Goal: Task Accomplishment & Management: Use online tool/utility

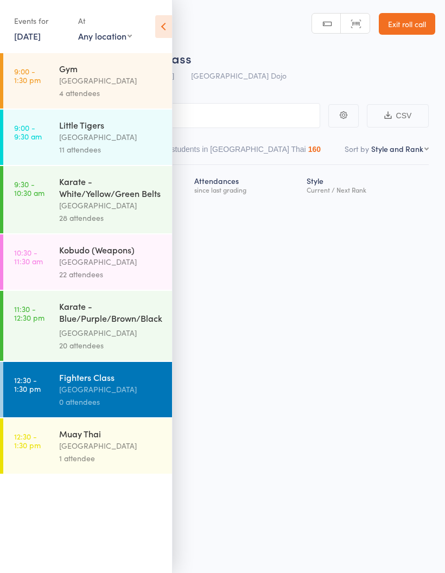
click at [109, 334] on div "[GEOGRAPHIC_DATA]" at bounding box center [111, 332] width 104 height 12
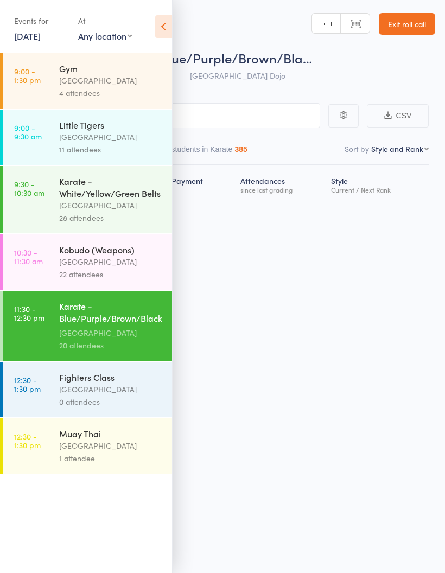
click at [165, 22] on icon at bounding box center [163, 26] width 17 height 23
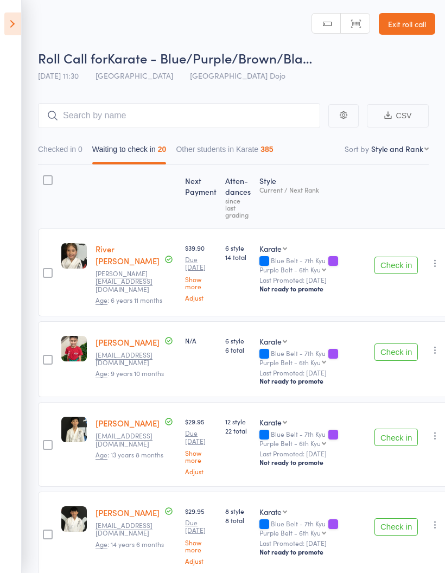
click at [374, 353] on button "Check in" at bounding box center [395, 351] width 43 height 17
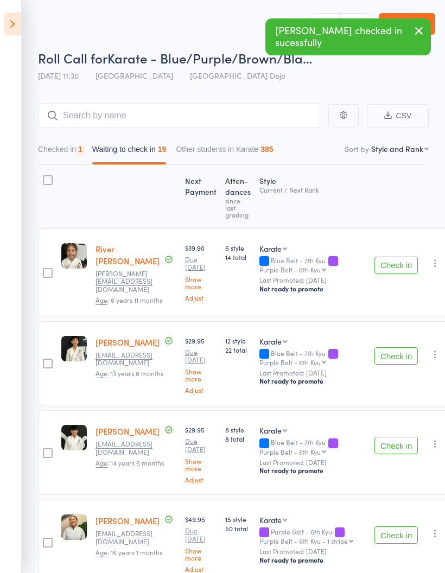
click at [375, 353] on button "Check in" at bounding box center [395, 355] width 43 height 17
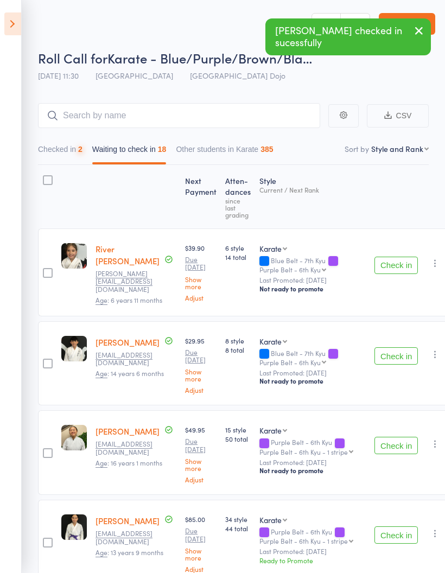
click at [376, 352] on button "Check in" at bounding box center [395, 355] width 43 height 17
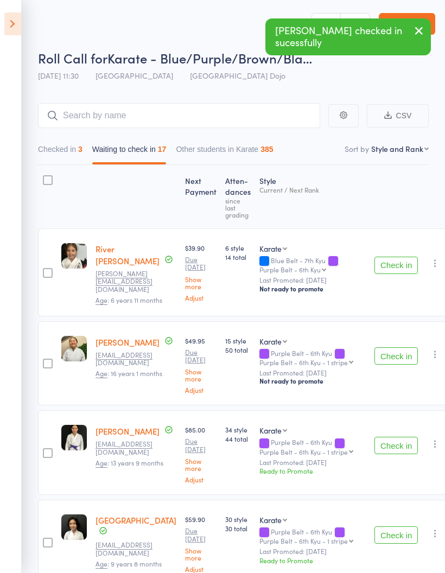
click at [374, 353] on button "Check in" at bounding box center [395, 355] width 43 height 17
click at [374, 436] on button "Check in" at bounding box center [395, 444] width 43 height 17
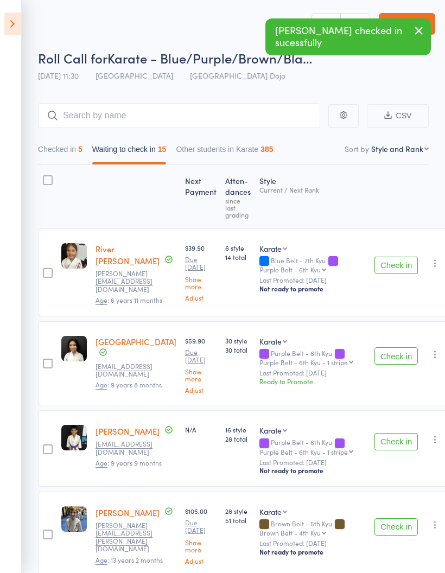
click at [374, 358] on button "Check in" at bounding box center [395, 355] width 43 height 17
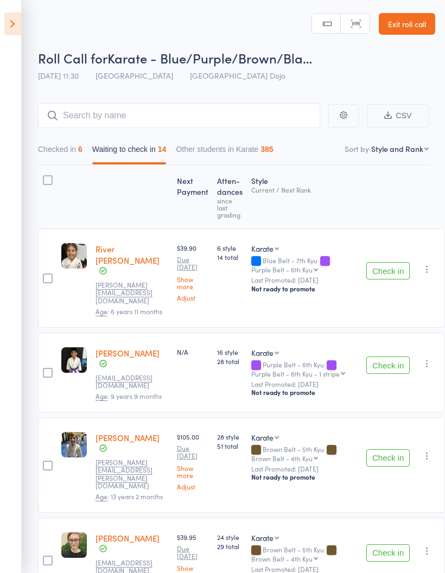
click at [373, 358] on button "Check in" at bounding box center [387, 364] width 43 height 17
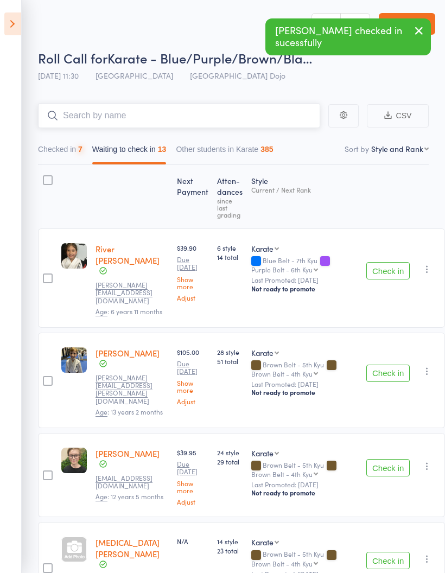
click at [222, 115] on input "search" at bounding box center [179, 115] width 282 height 25
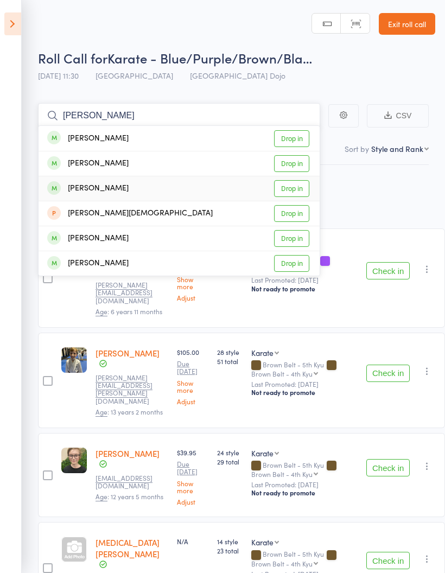
type input "[PERSON_NAME]"
click at [304, 182] on link "Drop in" at bounding box center [291, 188] width 35 height 17
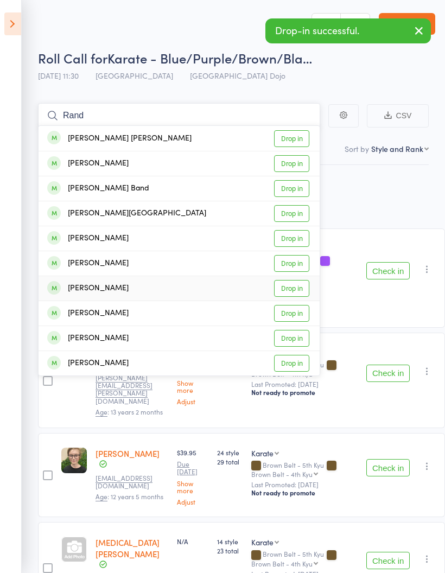
type input "Rand"
click at [294, 287] on link "Drop in" at bounding box center [291, 288] width 35 height 17
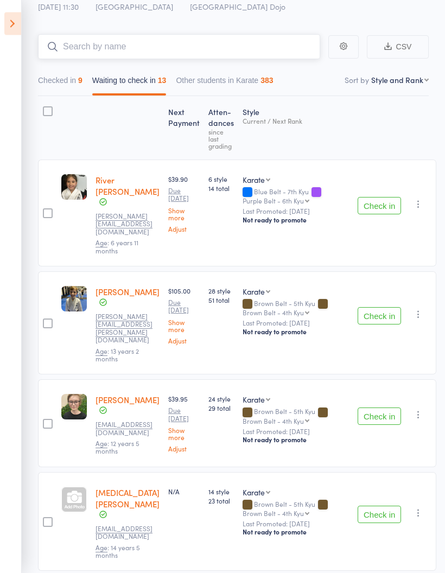
scroll to position [66, 0]
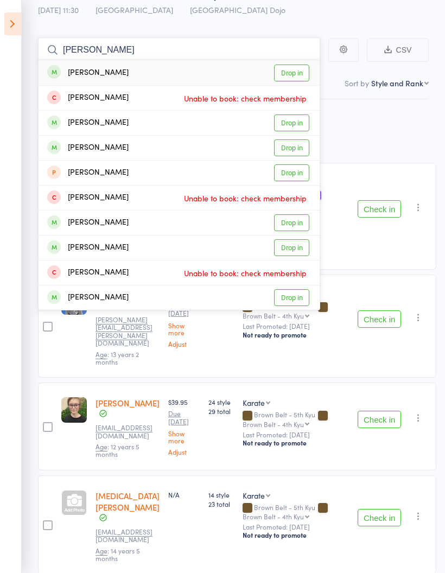
type input "[PERSON_NAME]"
click at [295, 123] on link "Drop in" at bounding box center [291, 122] width 35 height 17
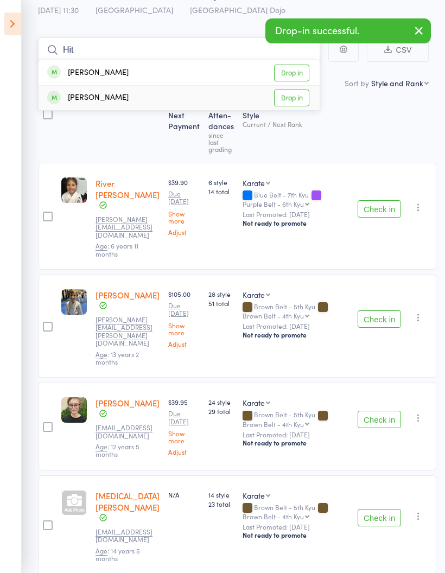
type input "Hit"
click at [299, 102] on link "Drop in" at bounding box center [291, 97] width 35 height 17
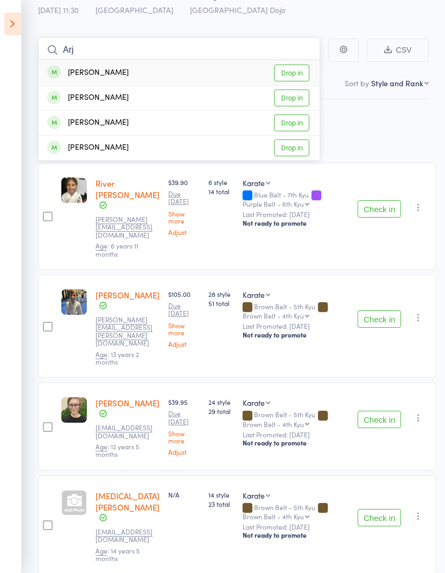
type input "Arj"
click at [301, 147] on link "Drop in" at bounding box center [291, 147] width 35 height 17
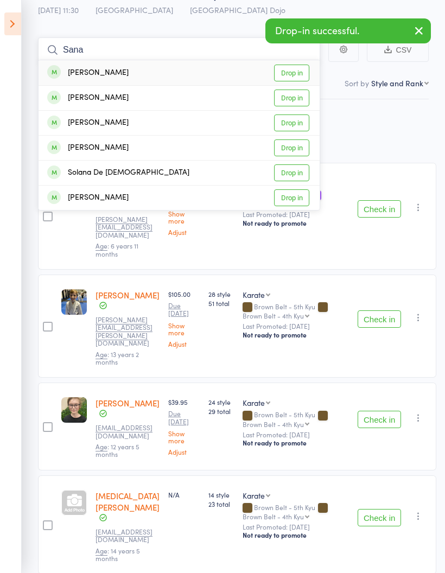
type input "Sana"
click at [297, 78] on link "Drop in" at bounding box center [291, 73] width 35 height 17
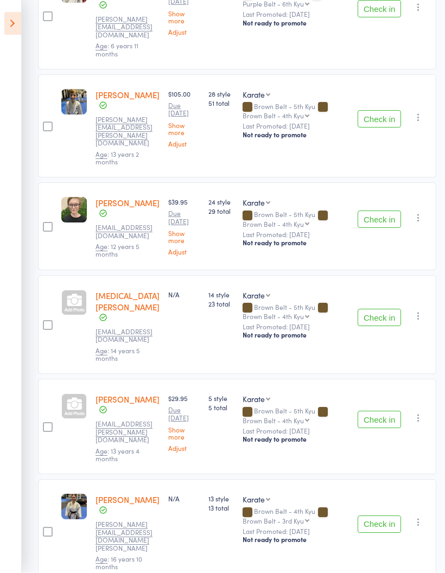
scroll to position [266, 0]
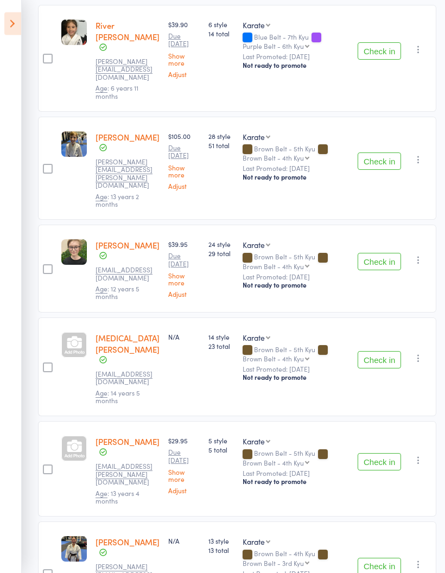
click at [376, 253] on button "Check in" at bounding box center [378, 261] width 43 height 17
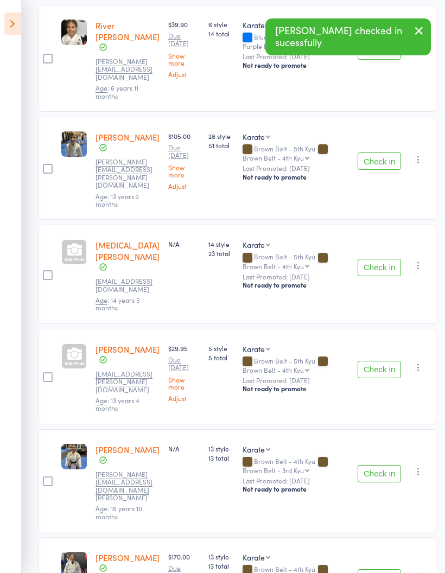
click at [380, 152] on button "Check in" at bounding box center [378, 160] width 43 height 17
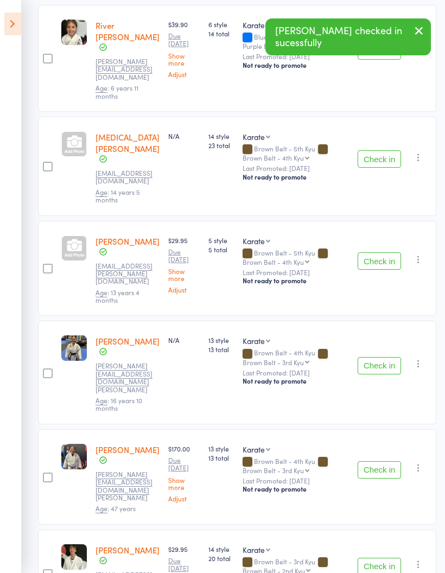
click at [379, 252] on button "Check in" at bounding box center [378, 260] width 43 height 17
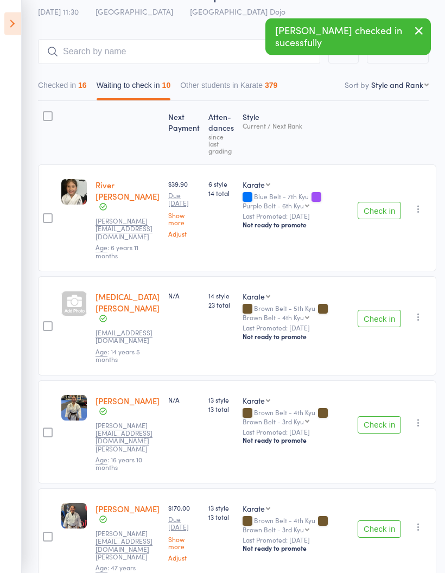
scroll to position [0, 0]
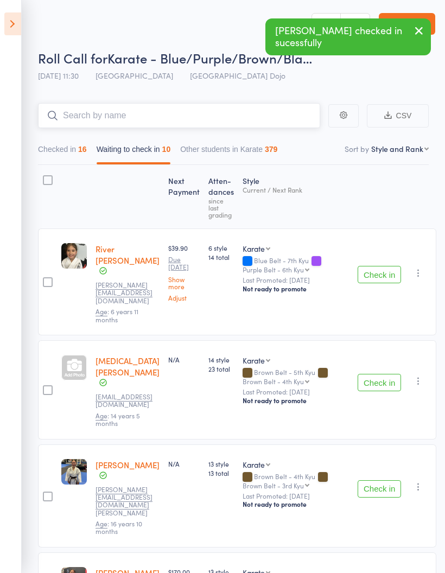
click at [192, 114] on input "search" at bounding box center [179, 115] width 282 height 25
click at [195, 112] on input "search" at bounding box center [179, 115] width 282 height 25
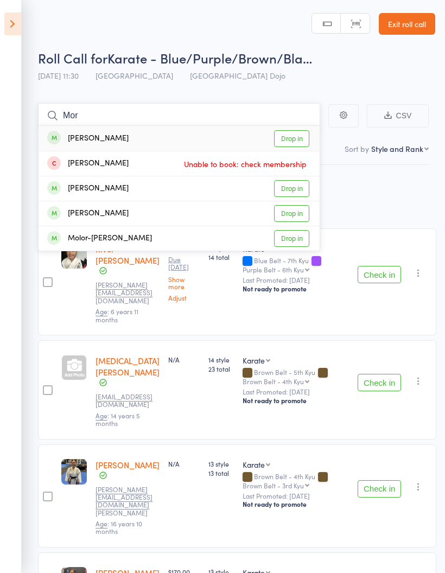
type input "Mor"
click at [301, 191] on link "Drop in" at bounding box center [291, 188] width 35 height 17
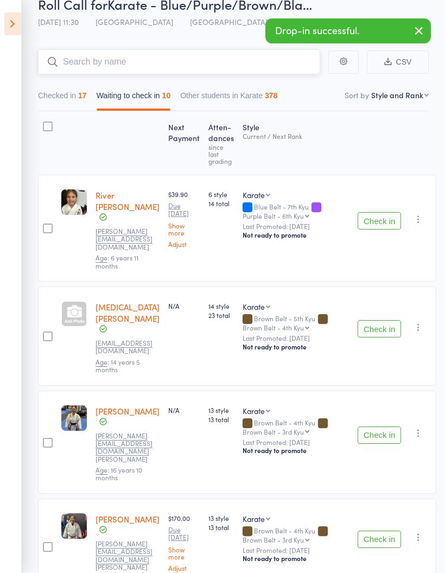
scroll to position [55, 0]
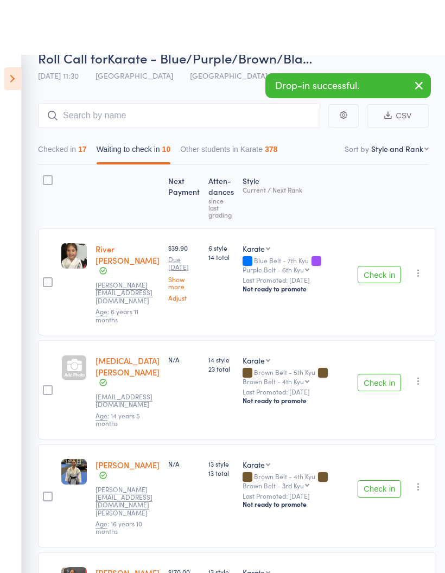
click at [377, 280] on div "Check in Check in Promote Send message Add Note Add Task Add Flag Remove Mark a…" at bounding box center [394, 226] width 83 height 107
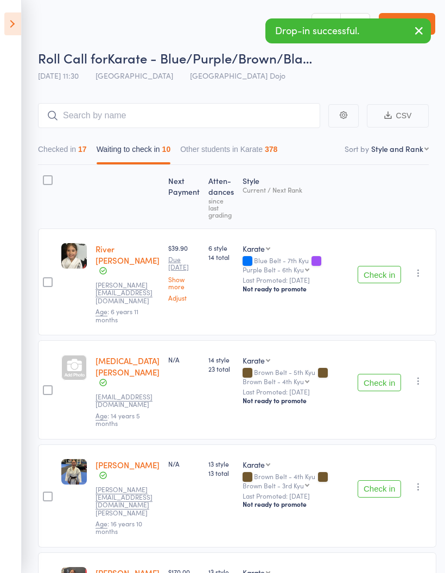
click at [376, 374] on button "Check in" at bounding box center [378, 382] width 43 height 17
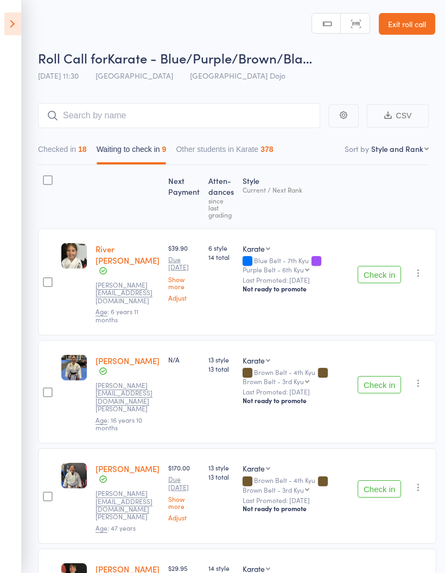
click at [377, 480] on button "Check in" at bounding box center [378, 488] width 43 height 17
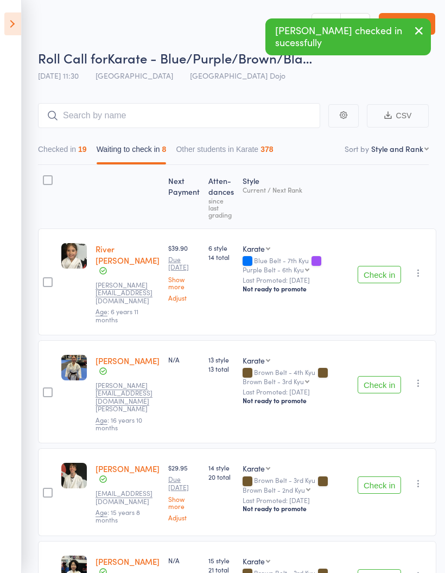
click at [371, 376] on button "Check in" at bounding box center [378, 384] width 43 height 17
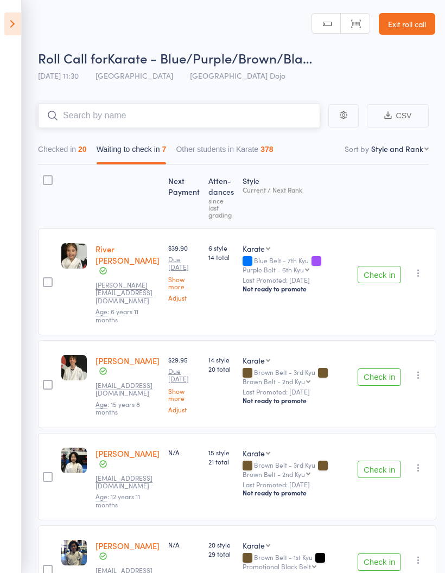
click at [273, 108] on input "search" at bounding box center [179, 115] width 282 height 25
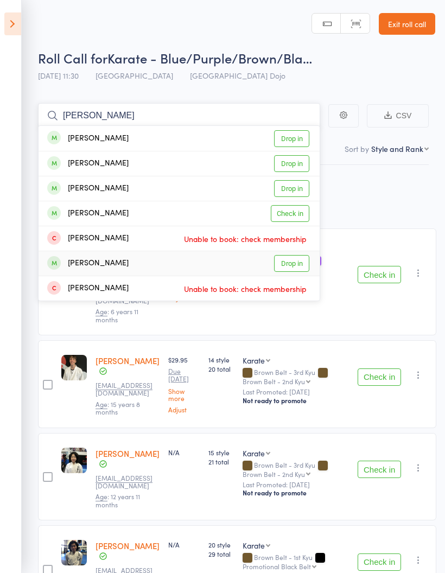
type input "[PERSON_NAME]"
click at [295, 265] on link "Drop in" at bounding box center [291, 263] width 35 height 17
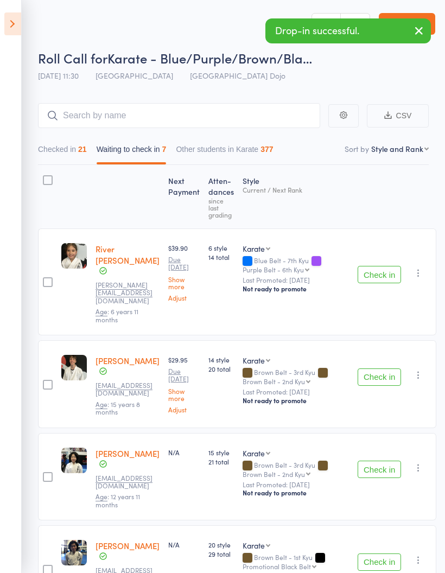
click at [374, 368] on button "Check in" at bounding box center [378, 376] width 43 height 17
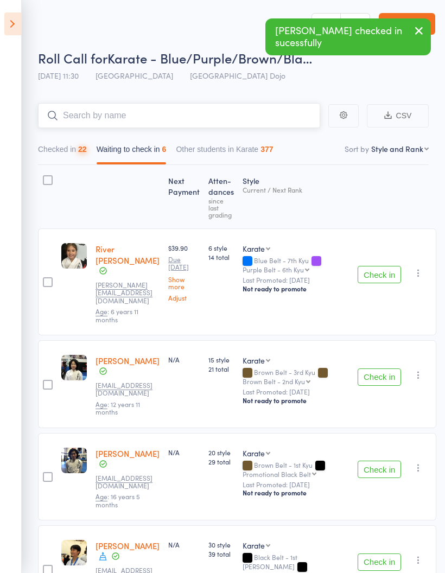
click at [229, 115] on input "search" at bounding box center [179, 115] width 282 height 25
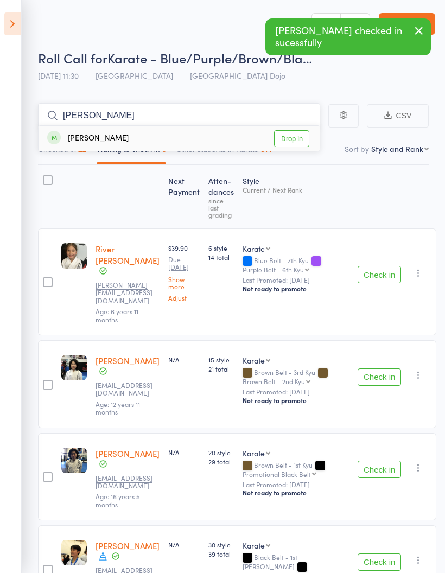
type input "[PERSON_NAME]"
click at [291, 139] on link "Drop in" at bounding box center [291, 138] width 35 height 17
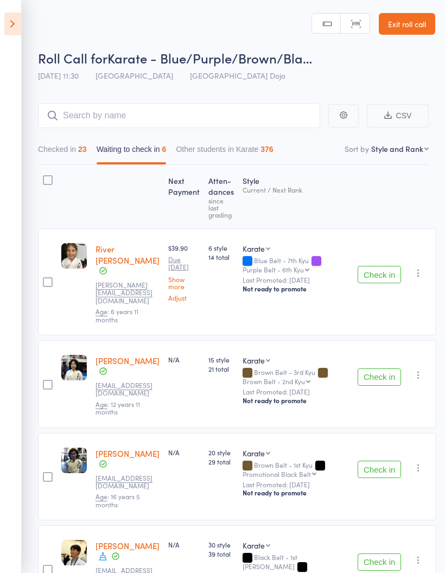
click at [373, 368] on button "Check in" at bounding box center [378, 376] width 43 height 17
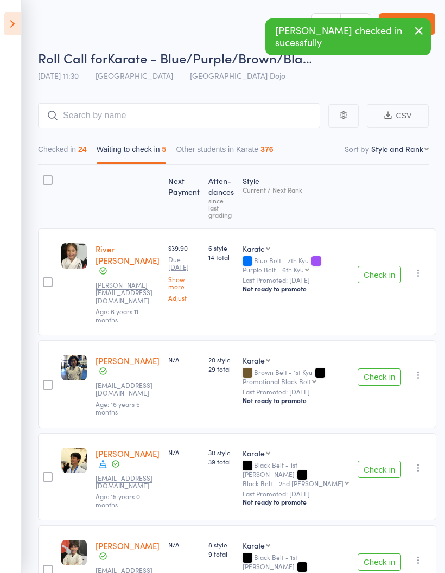
click at [372, 368] on button "Check in" at bounding box center [378, 376] width 43 height 17
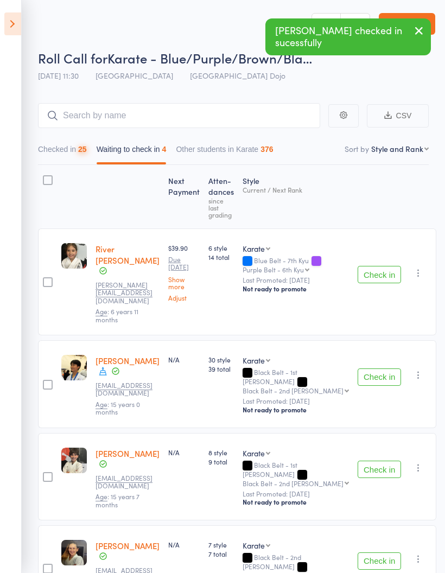
scroll to position [29, 0]
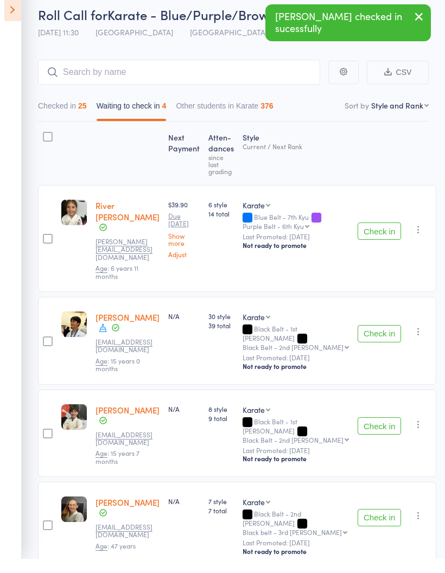
click at [369, 339] on button "Check in" at bounding box center [378, 347] width 43 height 17
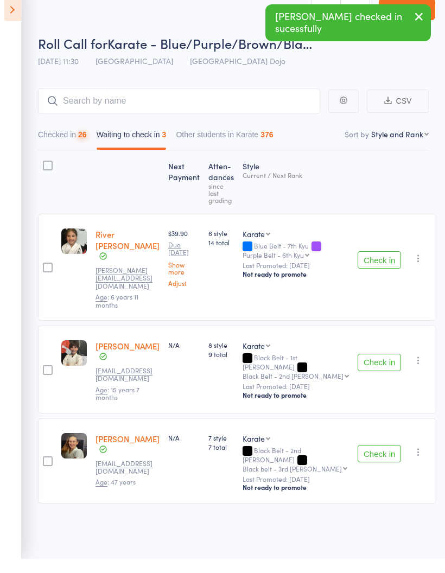
scroll to position [8, 0]
click at [370, 368] on button "Check in" at bounding box center [378, 376] width 43 height 17
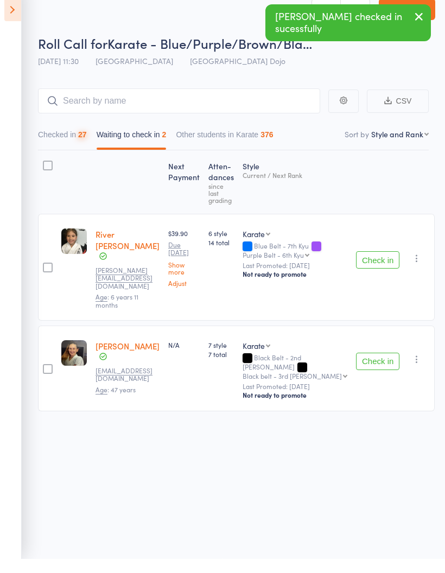
click at [380, 367] on button "Check in" at bounding box center [377, 375] width 43 height 17
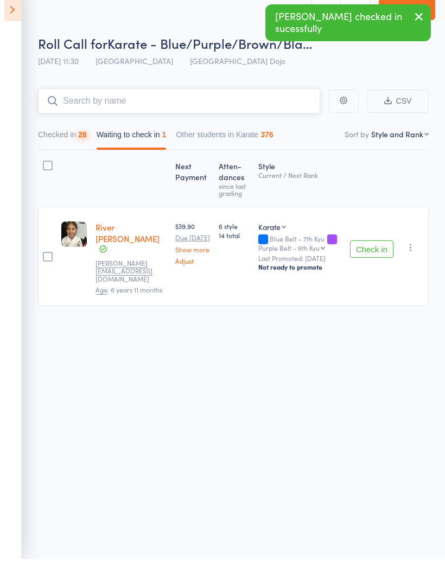
click at [222, 102] on input "search" at bounding box center [179, 114] width 282 height 25
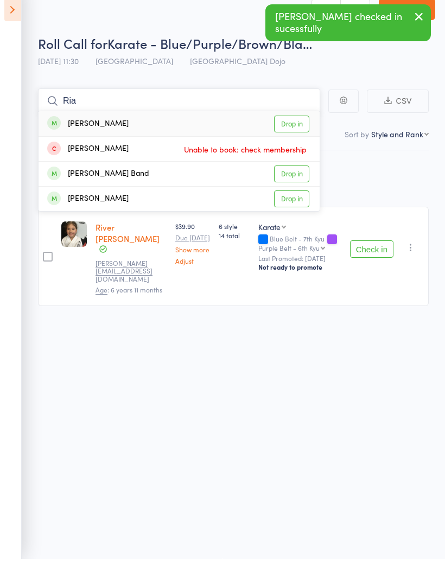
type input "Ria"
click at [294, 130] on link "Drop in" at bounding box center [291, 138] width 35 height 17
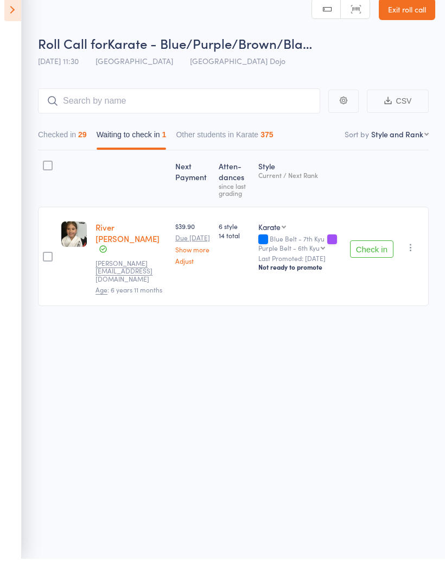
click at [400, 347] on div "Roll Call for Karate - Blue/Purple/Brown/Bla… [DATE] 11:30 [GEOGRAPHIC_DATA] Do…" at bounding box center [222, 285] width 445 height 573
